Goal: Navigation & Orientation: Find specific page/section

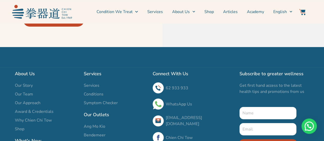
scroll to position [1858, 0]
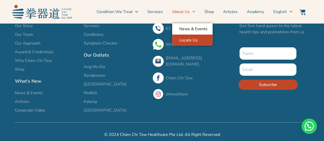
click at [195, 40] on link "Locate Us" at bounding box center [192, 40] width 41 height 11
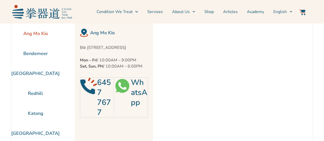
drag, startPoint x: 79, startPoint y: 47, endPoint x: 127, endPoint y: 54, distance: 48.1
click at [127, 51] on p "Blk [STREET_ADDRESS]" at bounding box center [114, 48] width 68 height 6
copy p "Blk [STREET_ADDRESS]"
